Goal: Find contact information: Find contact information

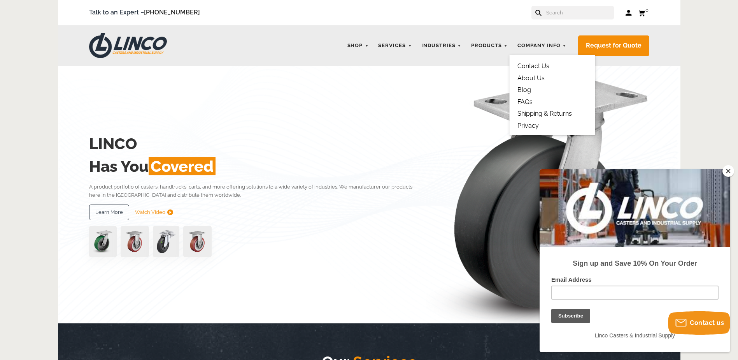
click at [528, 65] on link "Contact Us" at bounding box center [534, 65] width 32 height 7
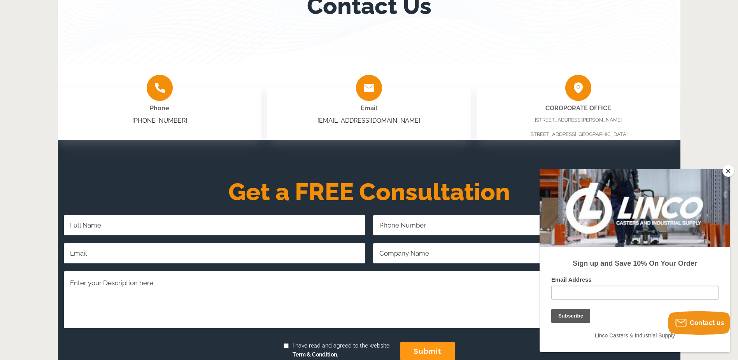
scroll to position [156, 0]
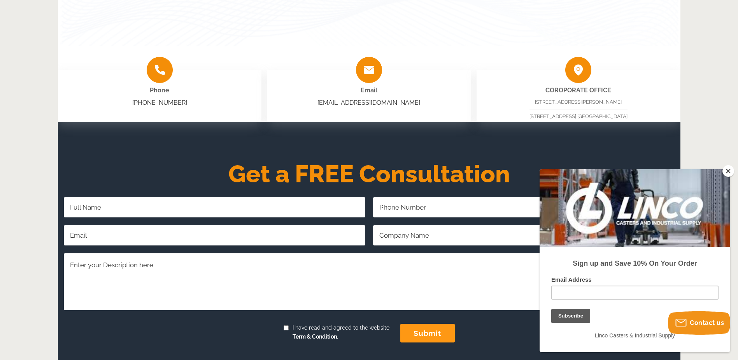
click at [725, 169] on button "Close" at bounding box center [729, 171] width 12 height 12
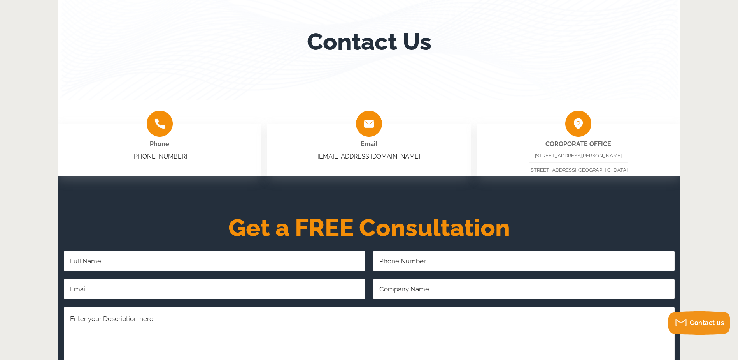
scroll to position [0, 0]
